Goal: Transaction & Acquisition: Purchase product/service

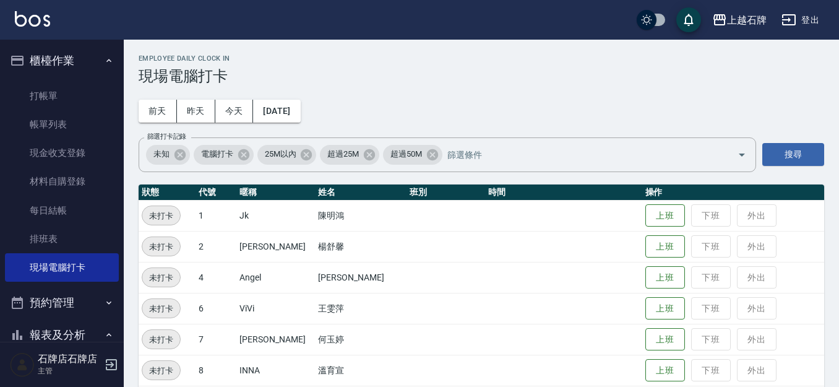
scroll to position [248, 0]
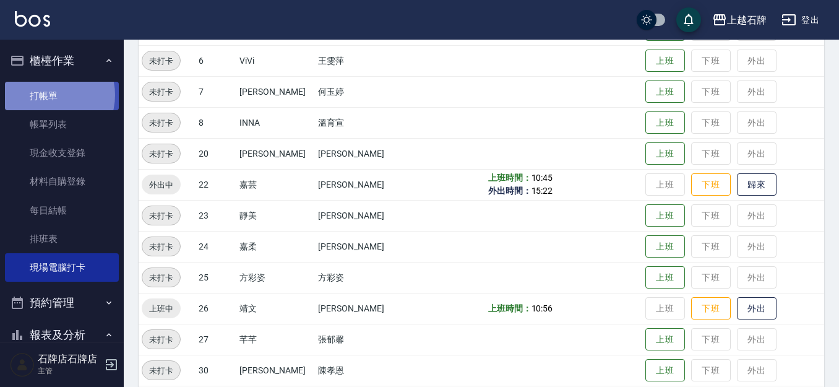
click at [46, 95] on link "打帳單" at bounding box center [62, 96] width 114 height 28
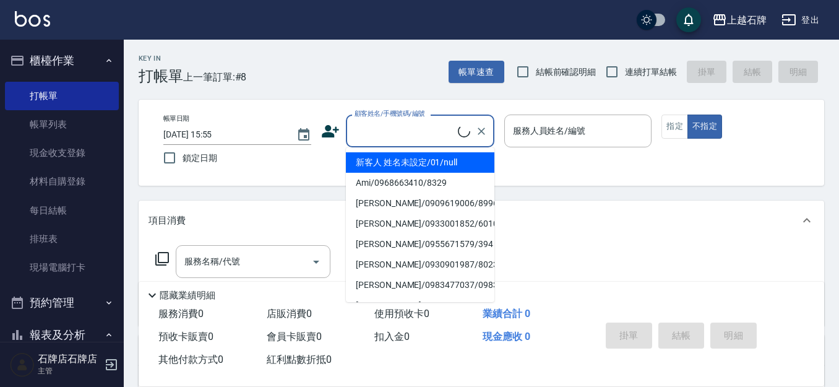
drag, startPoint x: 425, startPoint y: 128, endPoint x: 433, endPoint y: 115, distance: 15.3
click at [430, 126] on input "顧客姓名/手機號碼/編號" at bounding box center [405, 131] width 106 height 22
drag, startPoint x: 441, startPoint y: 155, endPoint x: 527, endPoint y: 165, distance: 86.6
click at [449, 159] on li "新客人 姓名未設定/01/null" at bounding box center [420, 162] width 149 height 20
type input "1"
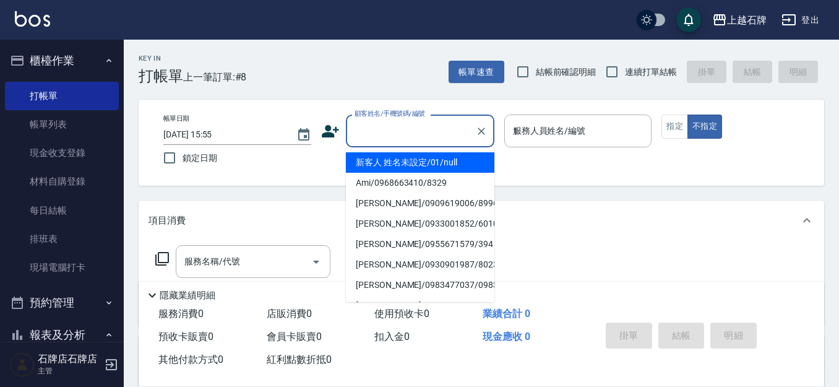
type input "新客人 姓名未設定/01/null"
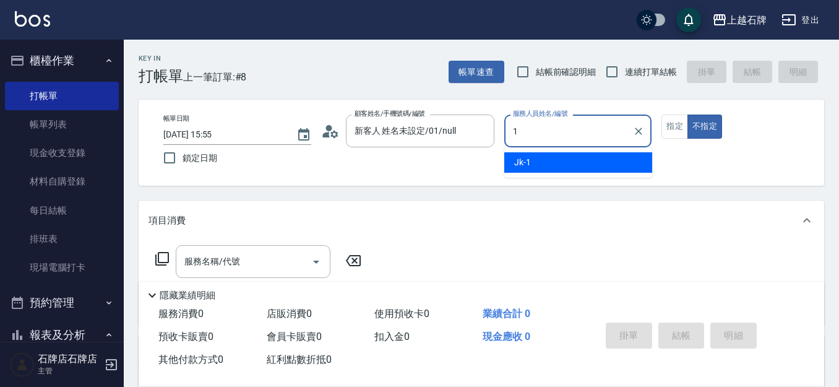
click at [527, 165] on span "Jk -1" at bounding box center [522, 162] width 17 height 13
type input "Jk-1"
click at [270, 257] on input "服務名稱/代號" at bounding box center [243, 262] width 125 height 22
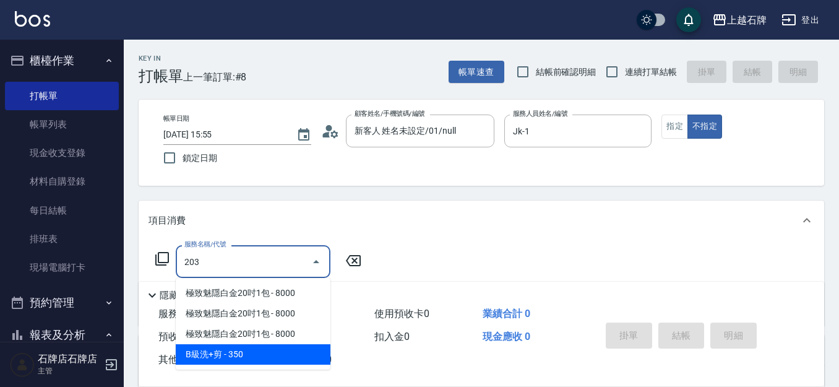
click at [253, 347] on span "B級洗+剪 - 350" at bounding box center [253, 354] width 155 height 20
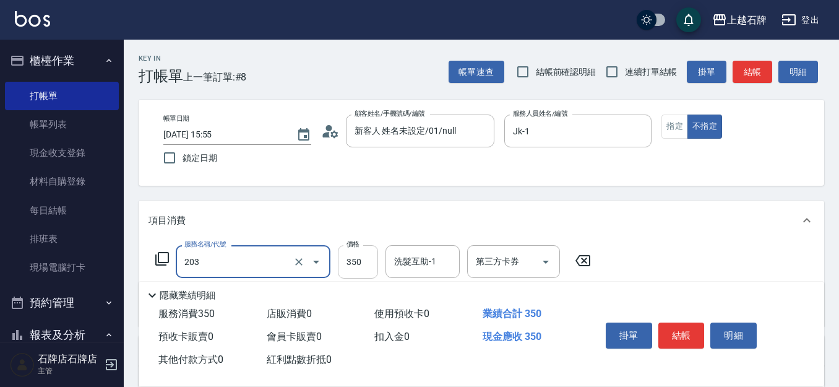
type input "B級洗+剪(203)"
click at [357, 267] on input "350" at bounding box center [358, 261] width 40 height 33
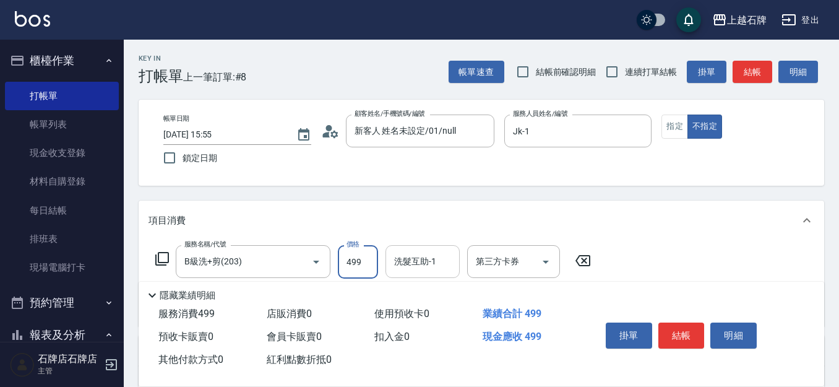
type input "499"
drag, startPoint x: 410, startPoint y: 268, endPoint x: 433, endPoint y: 277, distance: 23.9
click at [412, 269] on input "洗髮互助-1" at bounding box center [422, 262] width 63 height 22
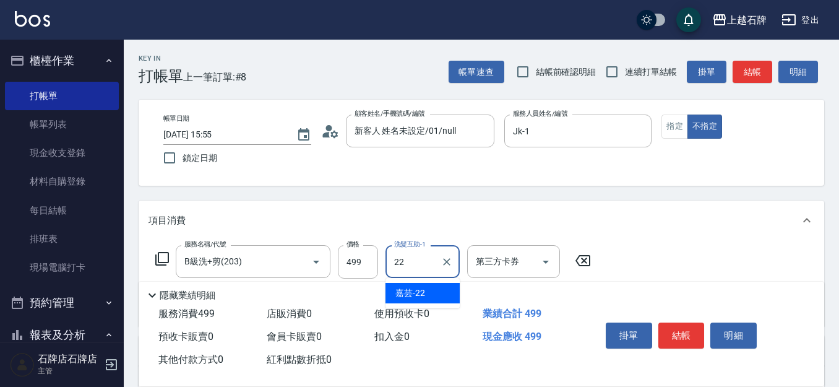
click at [434, 291] on div "嘉芸 -22" at bounding box center [423, 293] width 74 height 20
type input "嘉芸-22"
click at [685, 337] on button "結帳" at bounding box center [682, 336] width 46 height 26
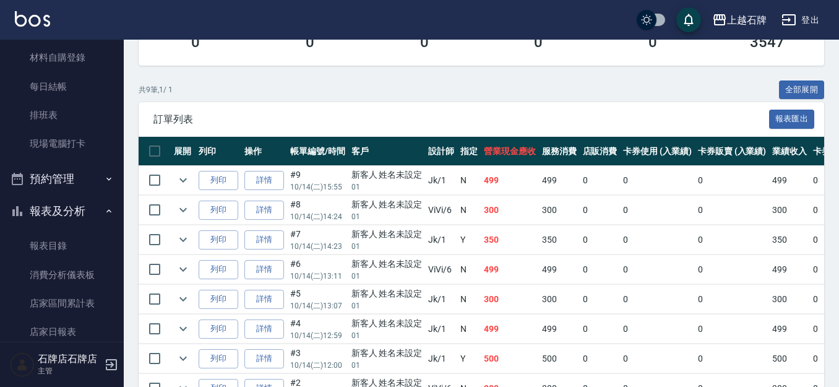
scroll to position [248, 0]
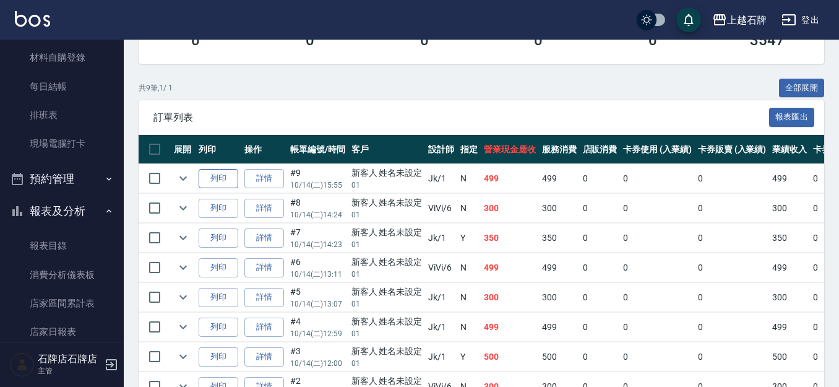
click at [218, 189] on td "列印" at bounding box center [219, 178] width 46 height 29
click at [222, 183] on button "列印" at bounding box center [219, 178] width 40 height 19
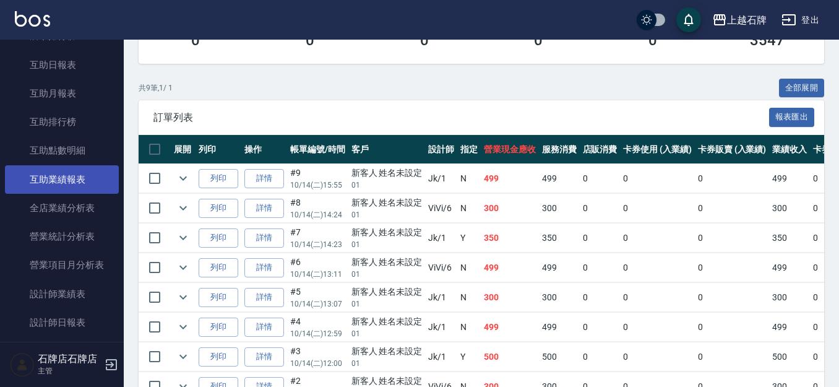
scroll to position [495, 0]
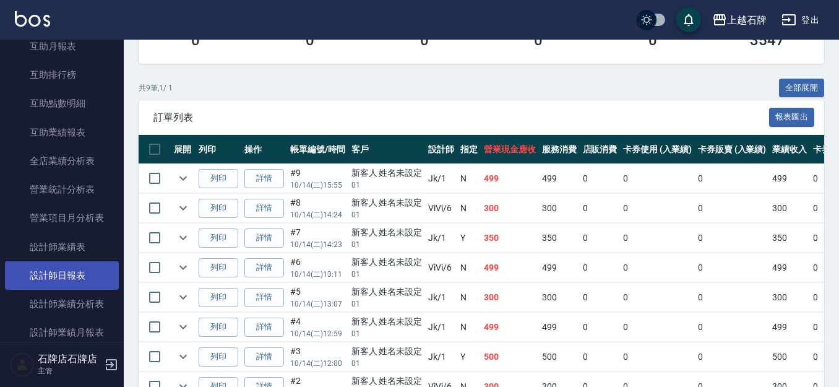
click at [83, 267] on link "設計師日報表" at bounding box center [62, 275] width 114 height 28
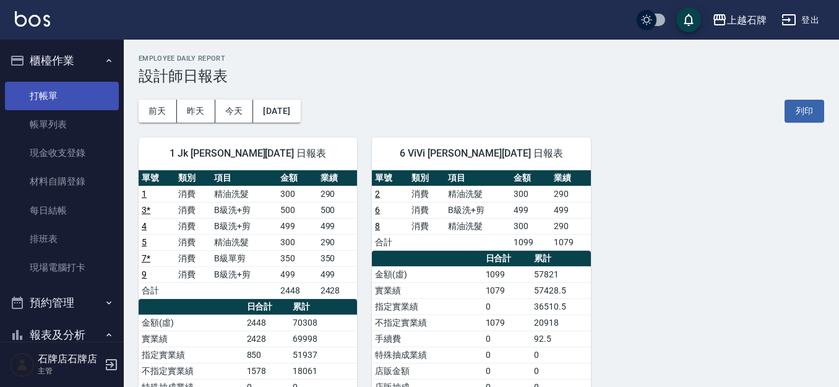
click at [98, 98] on link "打帳單" at bounding box center [62, 96] width 114 height 28
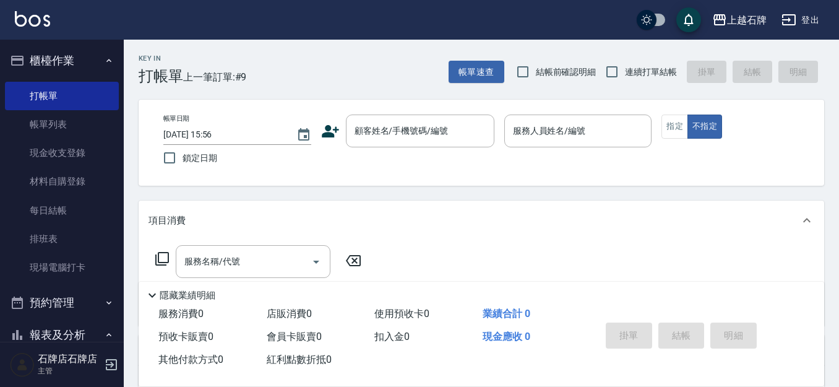
drag, startPoint x: 394, startPoint y: 77, endPoint x: 394, endPoint y: 64, distance: 13.0
click at [394, 76] on div "Key In 打帳單 上一筆訂單:#9 帳單速查 結帳前確認明細 連續打單結帳 掛單 結帳 明細" at bounding box center [474, 62] width 701 height 45
click at [412, 142] on input "顧客姓名/手機號碼/編號" at bounding box center [411, 131] width 119 height 22
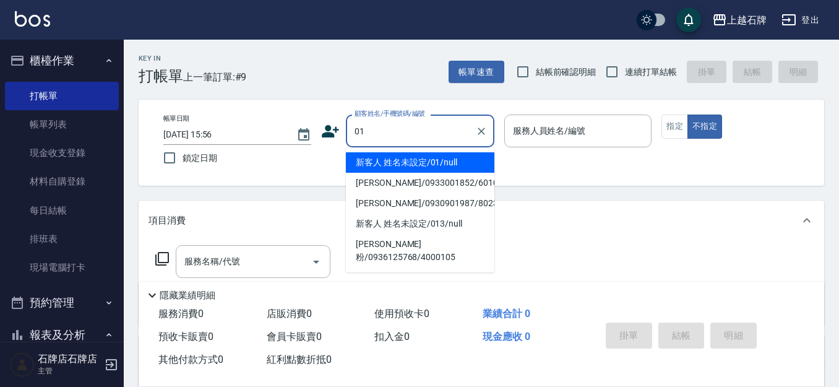
type input "01"
type input "6"
type input "新客人 姓名未設定/01/null"
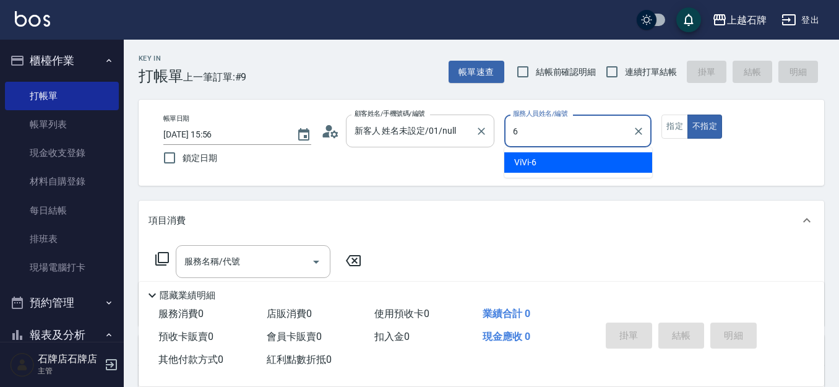
type input "6"
type button "false"
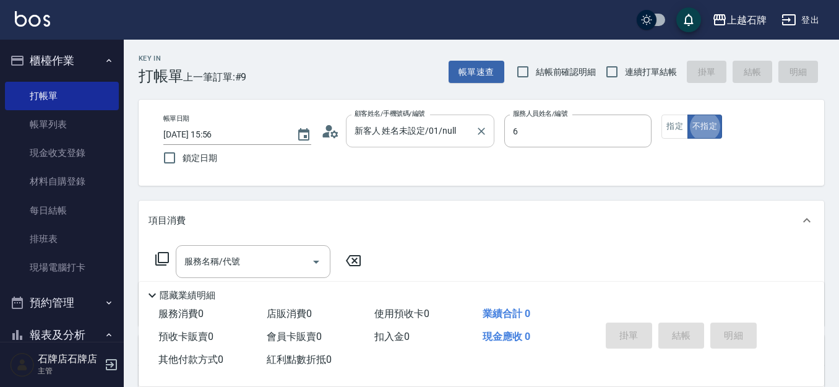
type input "ViVi-6"
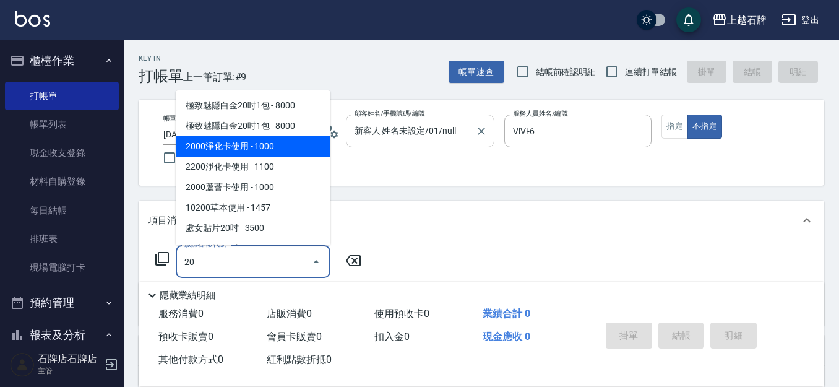
type input "2"
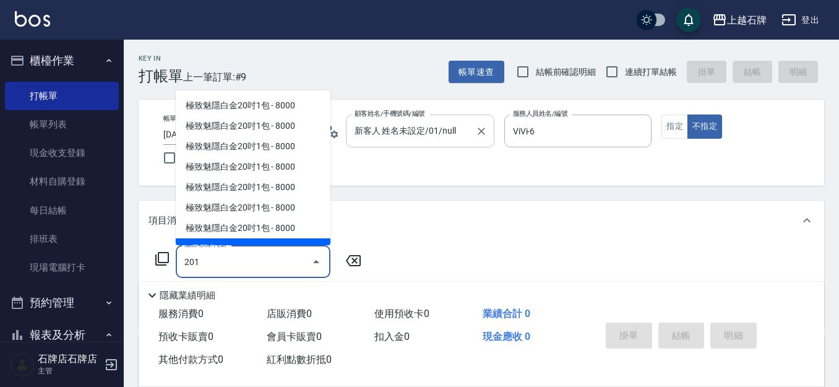
scroll to position [14, 0]
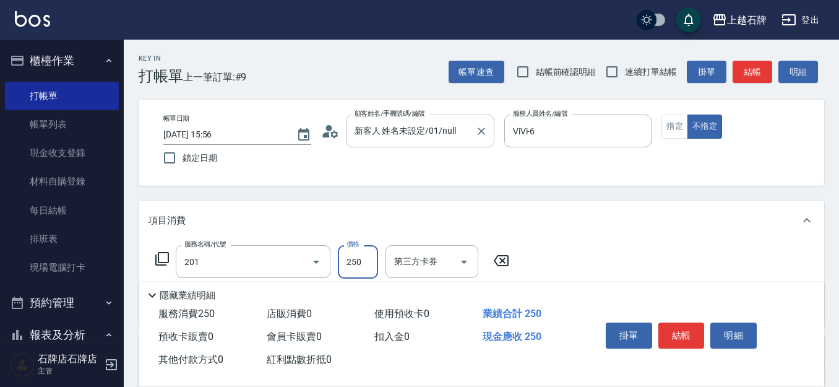
type input "B級單剪(201)"
type input "399"
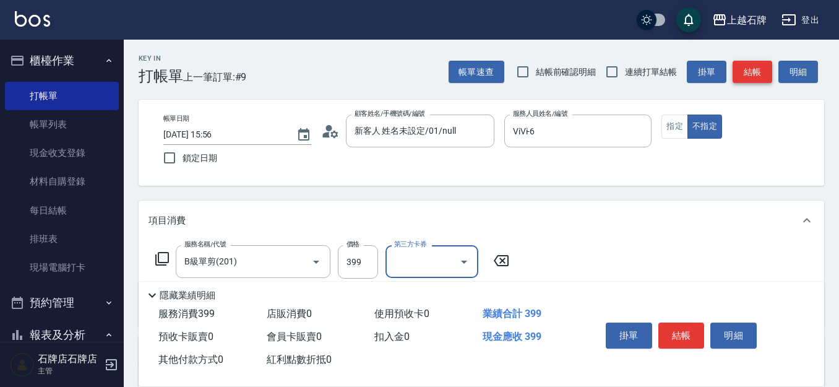
click at [756, 73] on button "結帳" at bounding box center [753, 72] width 40 height 23
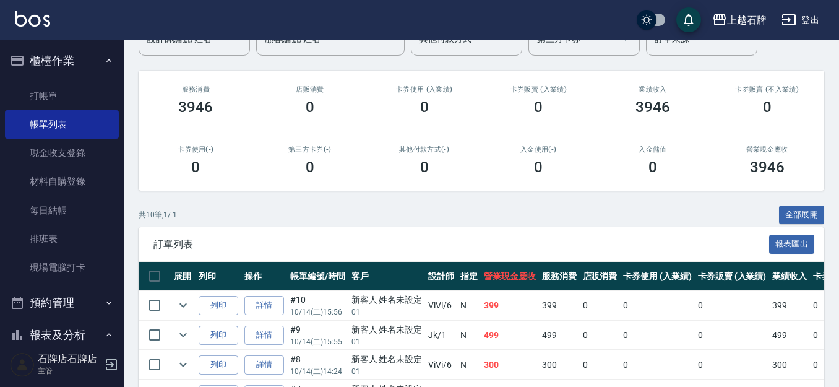
scroll to position [124, 0]
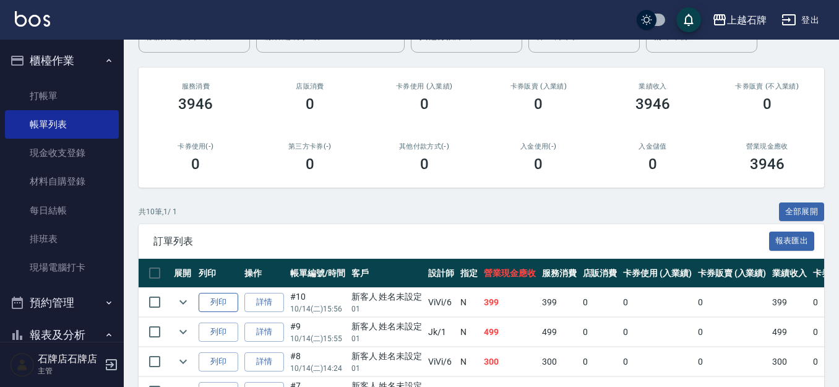
click at [228, 298] on button "列印" at bounding box center [219, 302] width 40 height 19
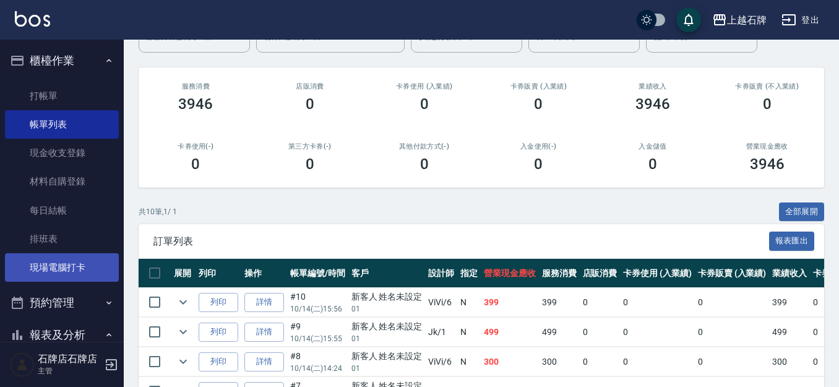
click at [41, 271] on link "現場電腦打卡" at bounding box center [62, 267] width 114 height 28
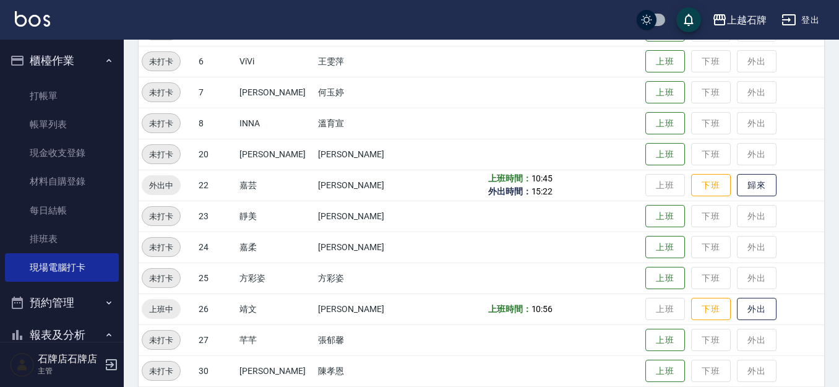
scroll to position [248, 0]
click at [737, 177] on button "歸來" at bounding box center [757, 185] width 40 height 22
click at [44, 84] on link "打帳單" at bounding box center [62, 96] width 114 height 28
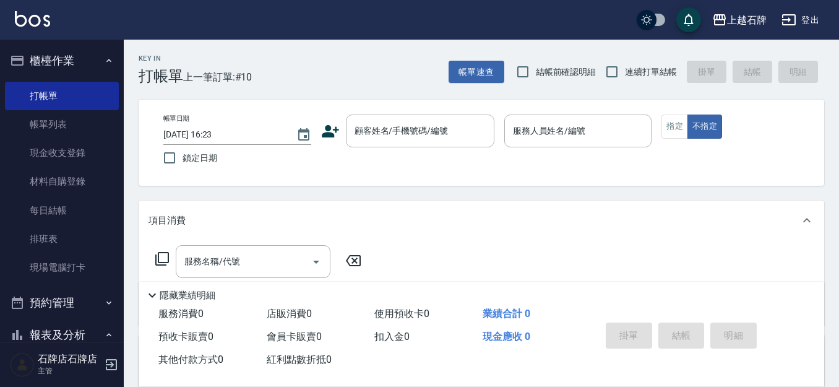
click at [424, 64] on div "Key In 打帳單 上一筆訂單:#10 帳單速查 結帳前確認明細 連續打單結帳 掛單 結帳 明細" at bounding box center [474, 62] width 701 height 45
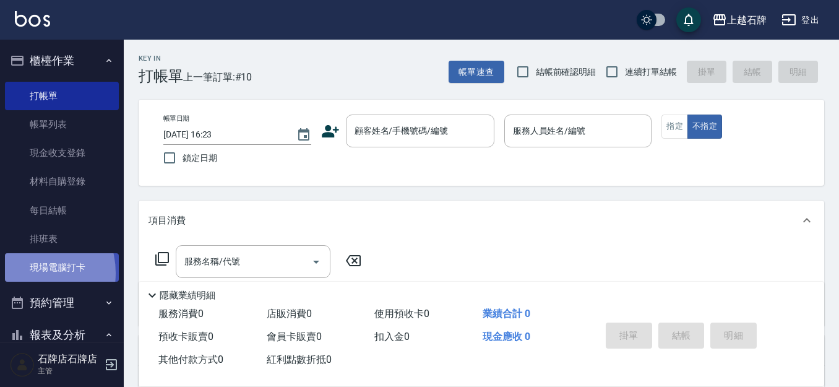
click at [26, 273] on link "現場電腦打卡" at bounding box center [62, 267] width 114 height 28
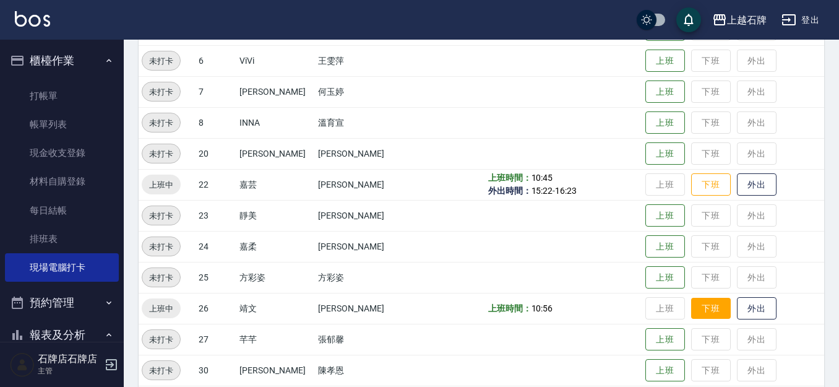
scroll to position [310, 0]
